Goal: Transaction & Acquisition: Obtain resource

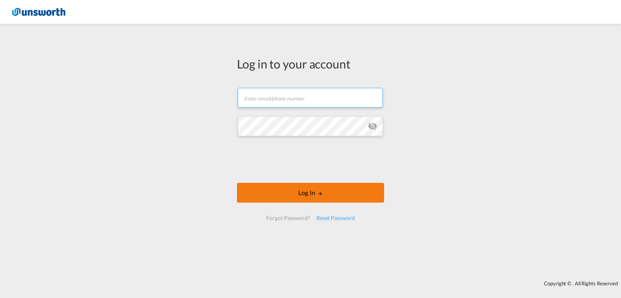
type input "[EMAIL_ADDRESS][PERSON_NAME][DOMAIN_NAME]"
click at [302, 189] on button "Log In" at bounding box center [310, 193] width 147 height 20
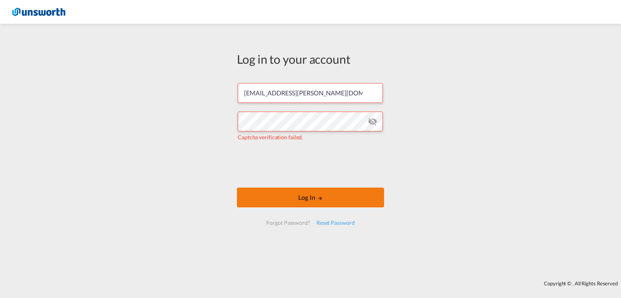
click at [314, 202] on button "Log In" at bounding box center [310, 197] width 147 height 20
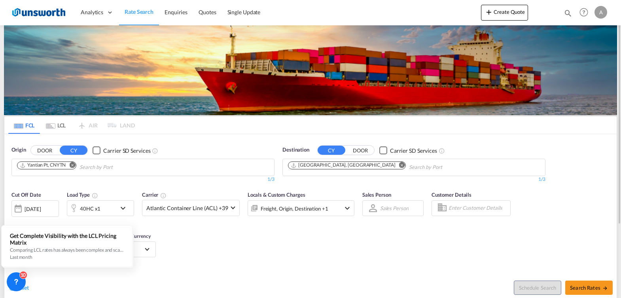
click at [210, 119] on md-tabs-canvas "FCL LCL AIR LAND FCL LCL AIR LAND" at bounding box center [310, 124] width 612 height 17
click at [234, 258] on div "Cut Off Date [DATE] [DATE] Load Type 40HC x1 Carrier Atlantic Container Line (A…" at bounding box center [310, 225] width 612 height 77
click at [41, 209] on div "[DATE]" at bounding box center [33, 208] width 16 height 7
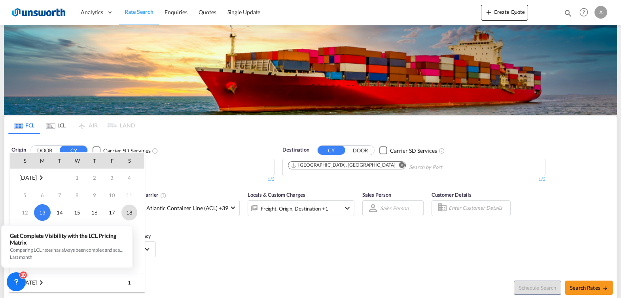
click at [135, 212] on span "18" at bounding box center [129, 212] width 16 height 16
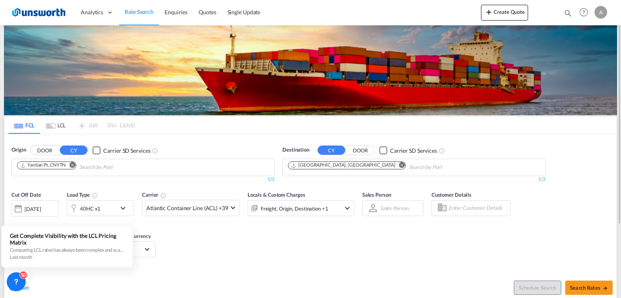
click at [40, 208] on div "[DATE]" at bounding box center [33, 208] width 16 height 7
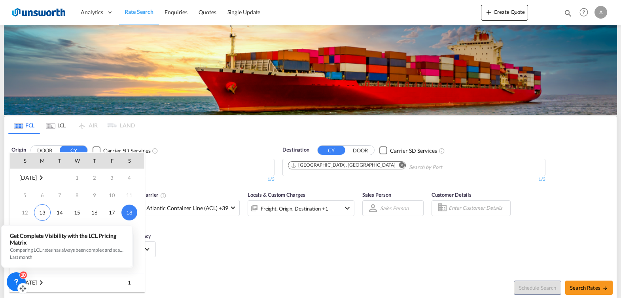
click at [17, 283] on icon at bounding box center [16, 281] width 8 height 8
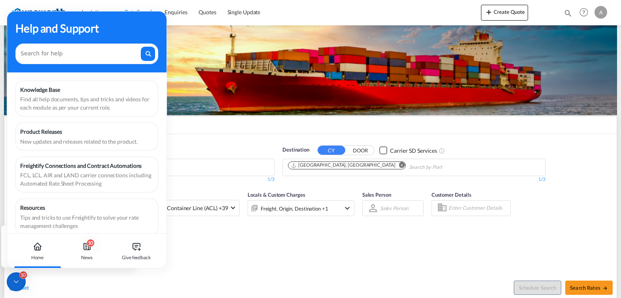
click at [32, 254] on div "Home" at bounding box center [37, 257] width 13 height 7
click at [34, 245] on icon at bounding box center [37, 246] width 9 height 9
click at [57, 242] on div "Home" at bounding box center [37, 250] width 44 height 35
click at [37, 245] on icon at bounding box center [37, 246] width 9 height 9
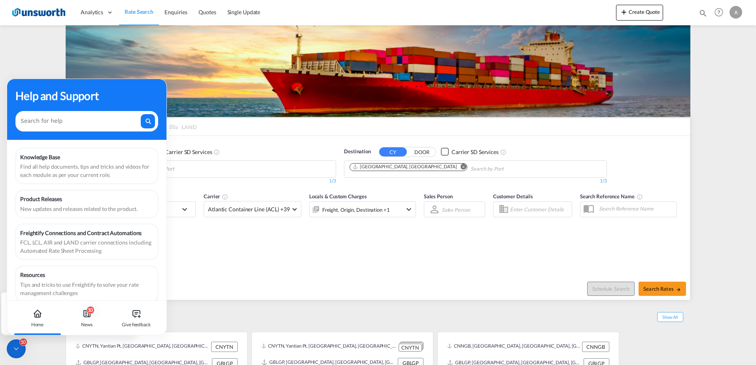
click at [14, 297] on icon at bounding box center [16, 349] width 8 height 8
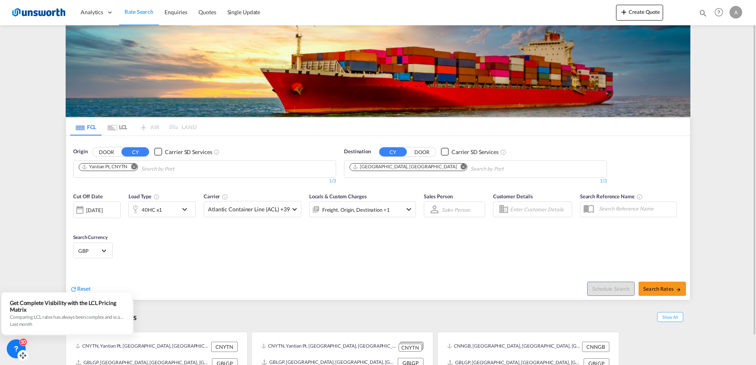
click at [102, 209] on div "[DATE]" at bounding box center [94, 210] width 16 height 7
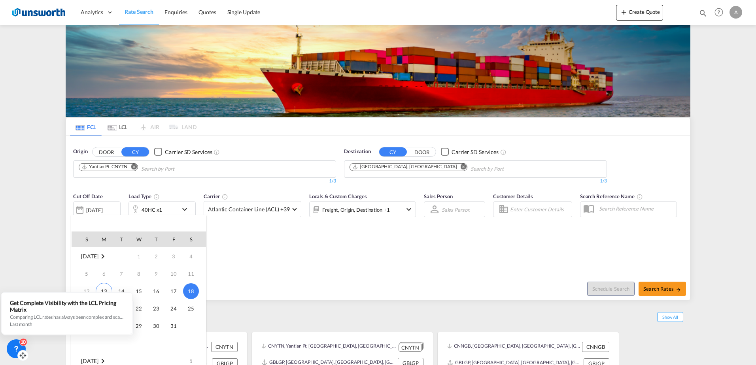
click at [87, 210] on div at bounding box center [378, 182] width 756 height 365
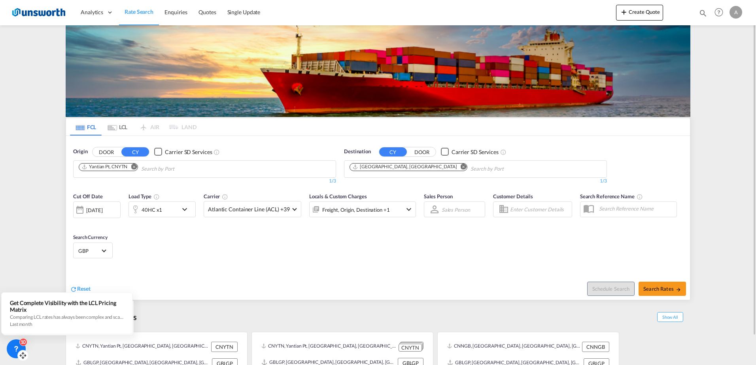
click at [92, 211] on div "[DATE]" at bounding box center [94, 210] width 16 height 7
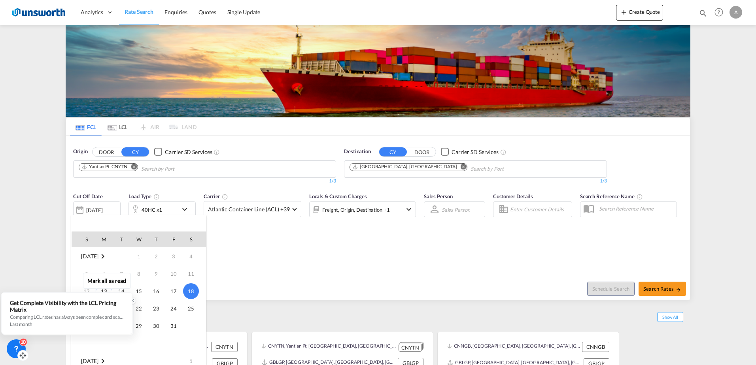
drag, startPoint x: 67, startPoint y: 299, endPoint x: 380, endPoint y: 223, distance: 321.9
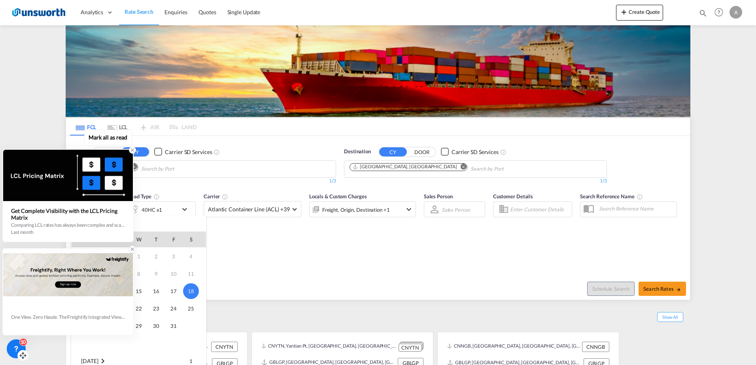
click at [131, 151] on icon at bounding box center [133, 150] width 6 height 6
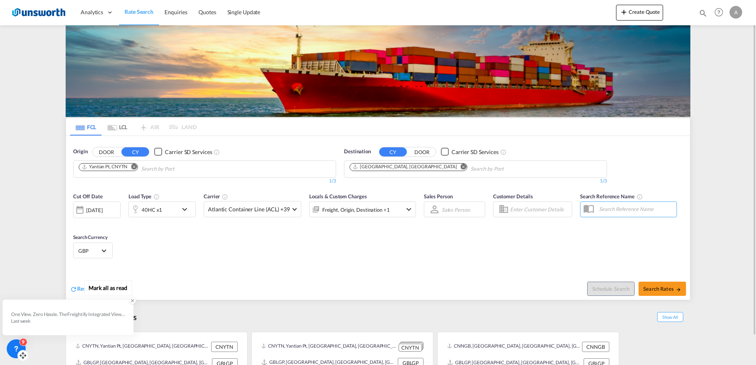
click at [114, 213] on div "[DATE]" at bounding box center [96, 210] width 47 height 17
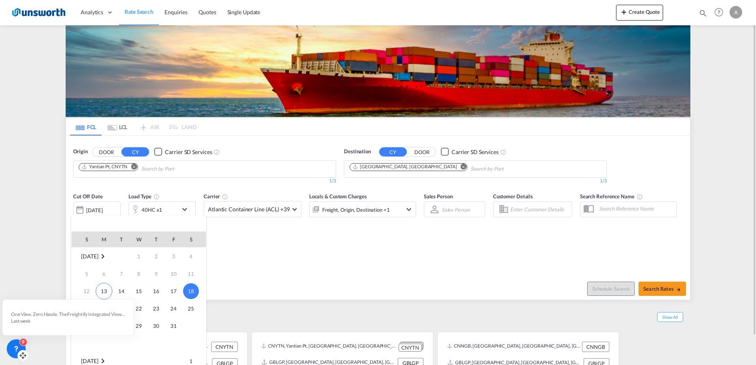
drag, startPoint x: 33, startPoint y: 315, endPoint x: 34, endPoint y: 356, distance: 40.7
click at [34, 297] on body "Analytics Reports Dashboard Rate Search Enquiries Quotes" at bounding box center [378, 182] width 756 height 365
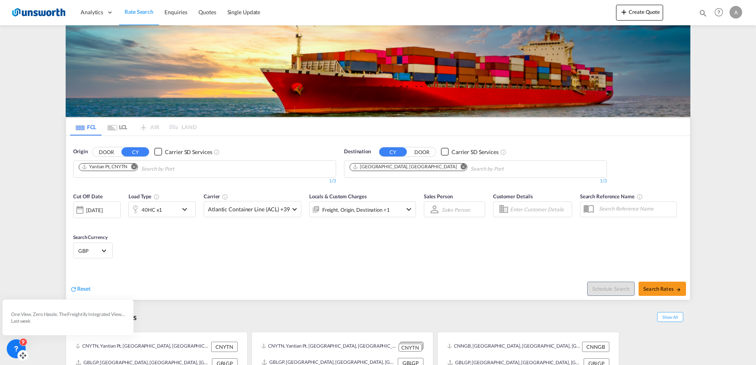
click at [15, 297] on icon at bounding box center [16, 349] width 8 height 8
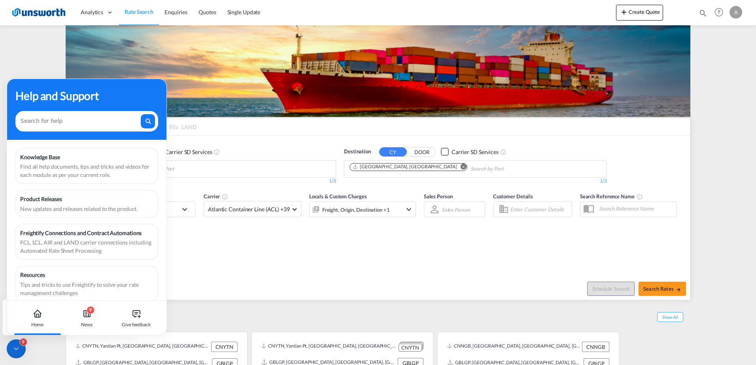
click at [15, 297] on icon at bounding box center [16, 349] width 8 height 8
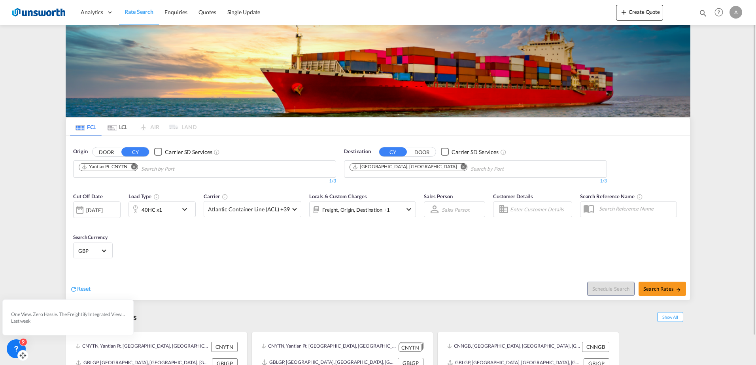
click at [91, 211] on div "[DATE]" at bounding box center [94, 210] width 16 height 7
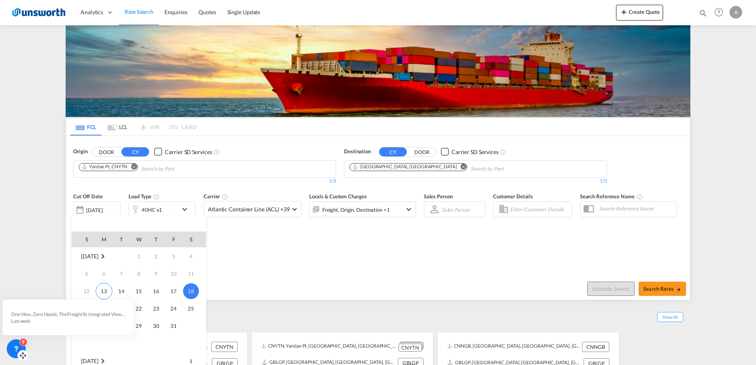
click at [185, 293] on span "18" at bounding box center [191, 291] width 16 height 16
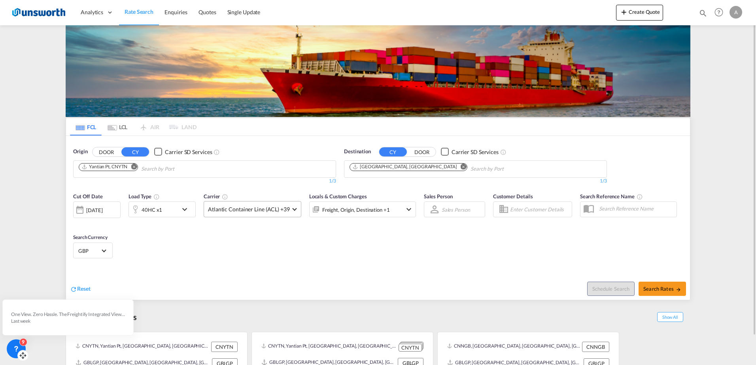
click at [293, 209] on span at bounding box center [294, 208] width 4 height 4
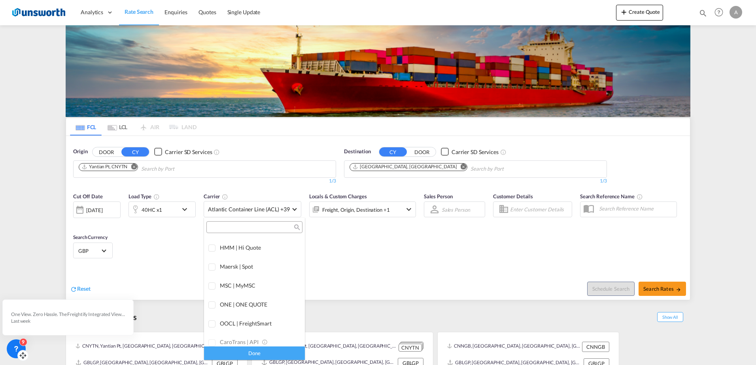
scroll to position [117, 0]
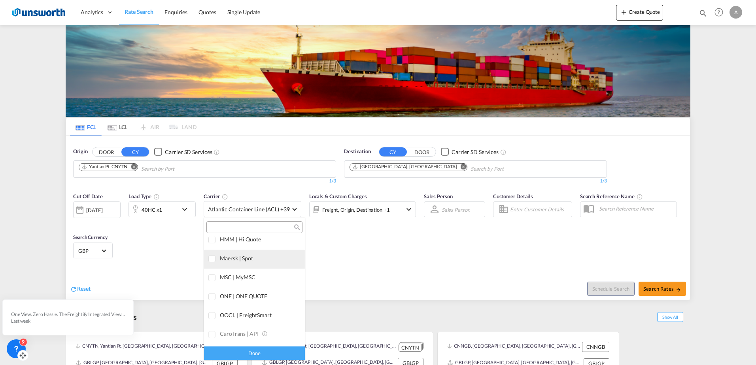
click at [212, 259] on div at bounding box center [212, 259] width 8 height 8
click at [249, 297] on div "Done" at bounding box center [254, 353] width 101 height 14
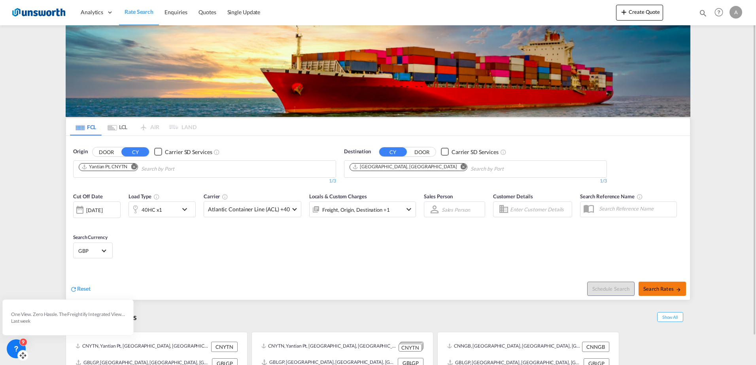
click at [620, 287] on span "Search Rates" at bounding box center [662, 289] width 38 height 6
type input "CNYTN to GBLGP / [DATE]"
click at [114, 214] on div "[DATE]" at bounding box center [96, 210] width 47 height 17
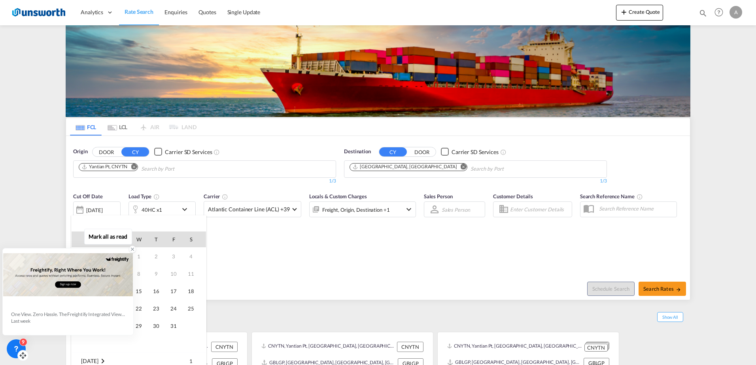
drag, startPoint x: 24, startPoint y: 316, endPoint x: 45, endPoint y: 330, distance: 25.4
click at [45, 297] on div "One View. Zero Hassle. The Freightify Integrated View embeds Freightify’s featu…" at bounding box center [68, 317] width 130 height 34
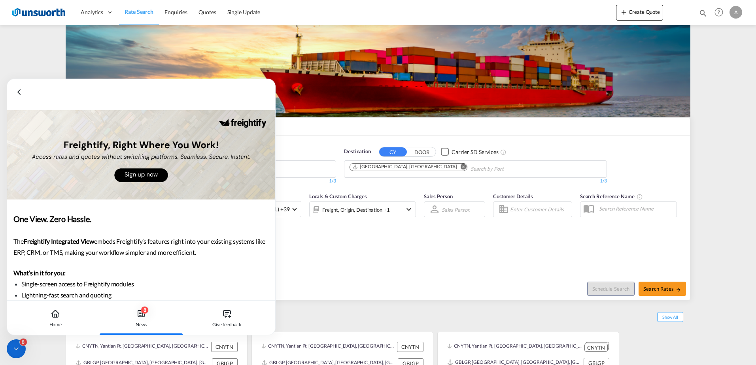
click at [21, 88] on icon at bounding box center [18, 91] width 9 height 9
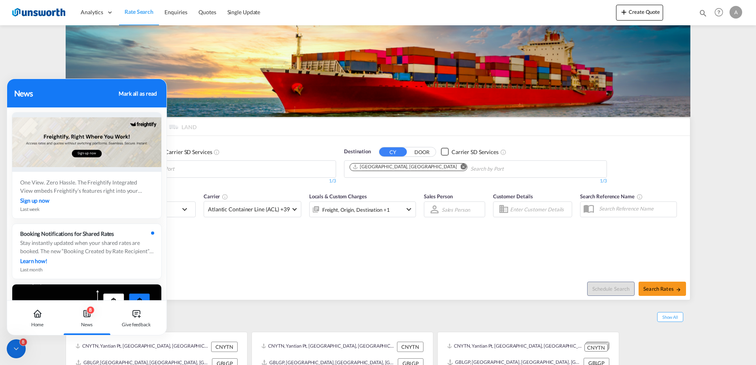
click at [21, 88] on div "News" at bounding box center [65, 93] width 102 height 12
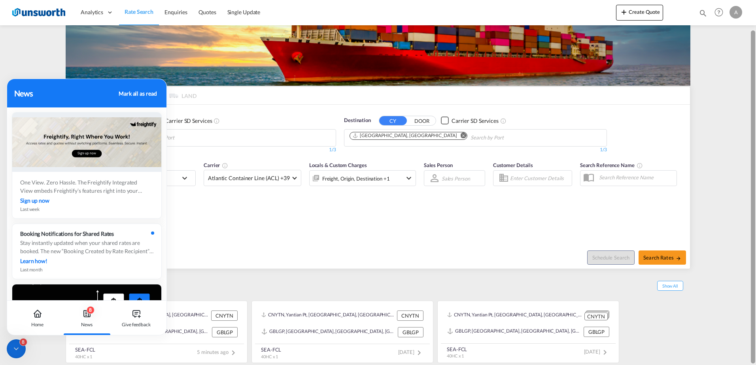
drag, startPoint x: 753, startPoint y: 152, endPoint x: 741, endPoint y: 317, distance: 165.7
click at [620, 297] on md-content "Analytics Reports Dashboard Rate Search Enquiries Quotes" at bounding box center [378, 182] width 756 height 365
click at [236, 237] on div "Reset Schedule Search Search Rates" at bounding box center [378, 251] width 624 height 34
click at [38, 297] on icon at bounding box center [37, 313] width 9 height 9
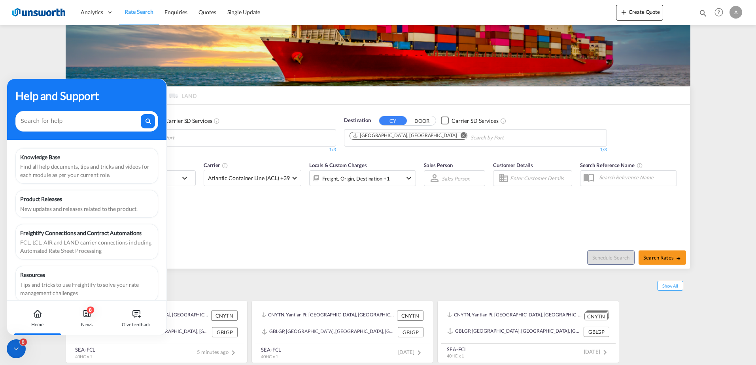
click at [38, 297] on icon at bounding box center [37, 313] width 9 height 9
click at [150, 90] on div "Help and Support" at bounding box center [86, 95] width 143 height 17
click at [11, 297] on div "8" at bounding box center [16, 349] width 19 height 19
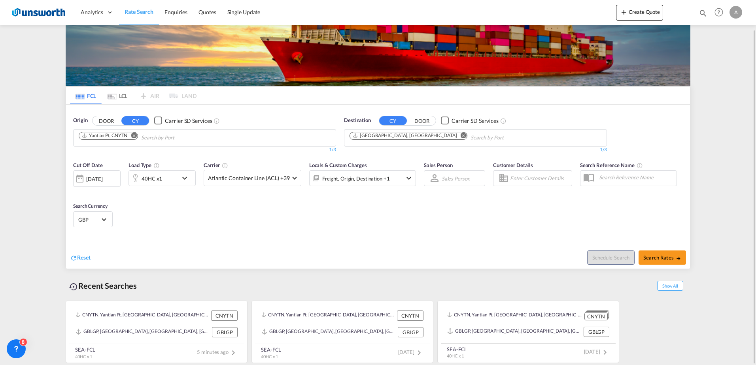
click at [115, 179] on div "[DATE]" at bounding box center [96, 178] width 47 height 17
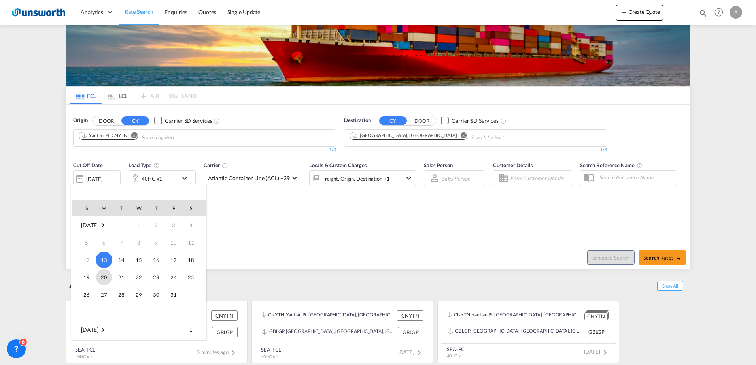
click at [101, 279] on span "20" at bounding box center [104, 278] width 16 height 16
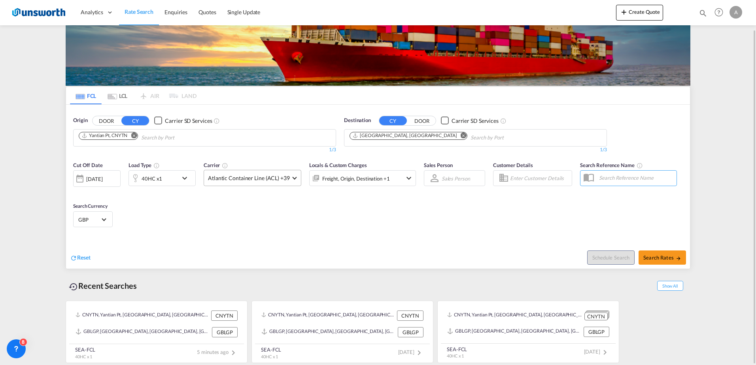
click at [294, 181] on md-select-value "Atlantic Container Line (ACL) +39" at bounding box center [252, 177] width 97 height 15
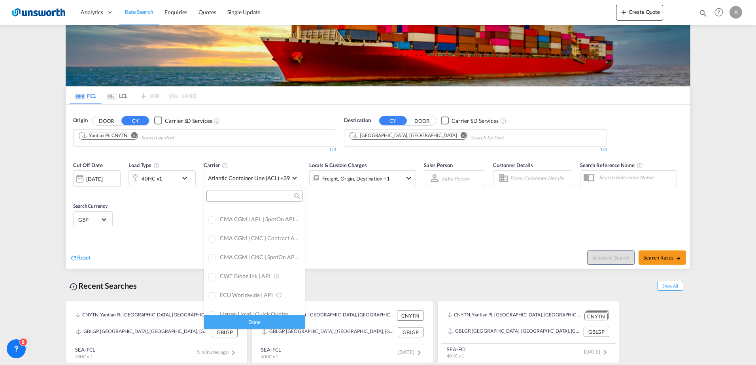
scroll to position [0, 0]
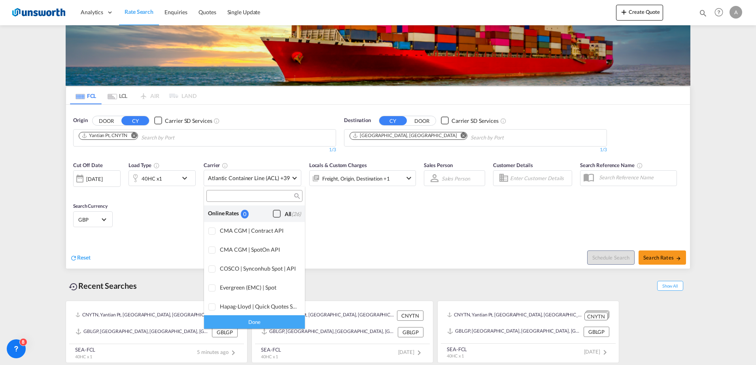
click at [276, 213] on div "Checkbox No Ink" at bounding box center [277, 214] width 8 height 8
click at [273, 215] on div "Checkbox No Ink" at bounding box center [277, 214] width 8 height 8
click at [273, 211] on div "Checkbox No Ink" at bounding box center [277, 214] width 8 height 8
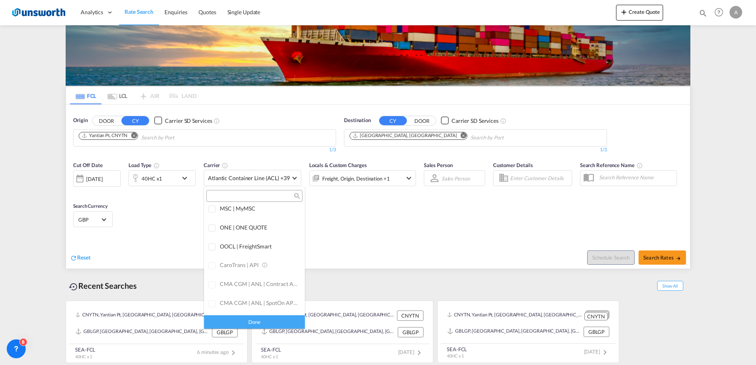
scroll to position [134, 0]
click at [209, 211] on div at bounding box center [212, 211] width 8 height 8
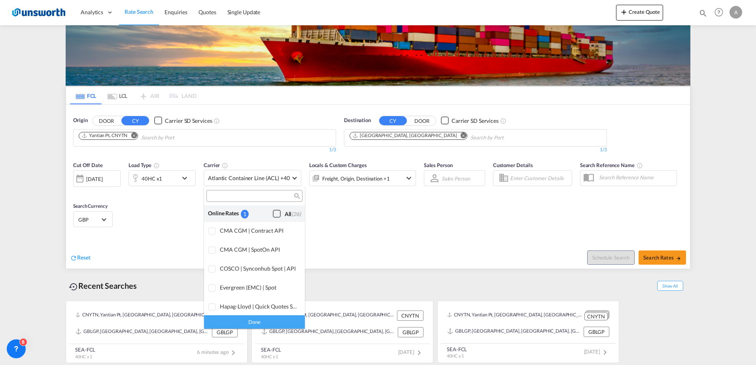
click at [273, 216] on div "Checkbox No Ink" at bounding box center [277, 214] width 8 height 8
click at [242, 297] on div "Done" at bounding box center [254, 322] width 101 height 14
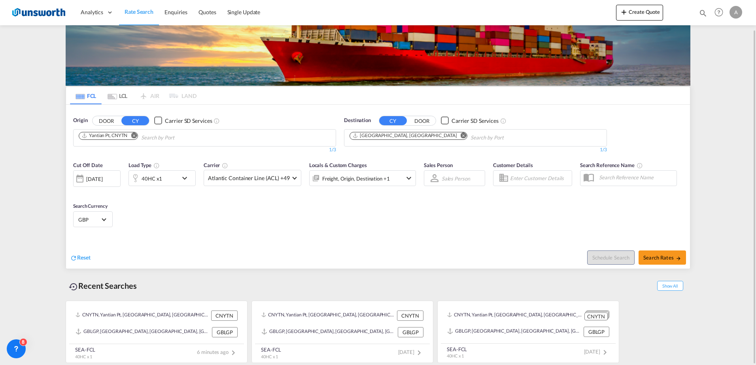
click at [158, 121] on div "Checkbox No Ink" at bounding box center [158, 121] width 8 height 8
click at [620, 257] on span "Search Rates" at bounding box center [662, 258] width 38 height 6
type input "CNYTN to GBLGP / [DATE]"
